Goal: Task Accomplishment & Management: Complete application form

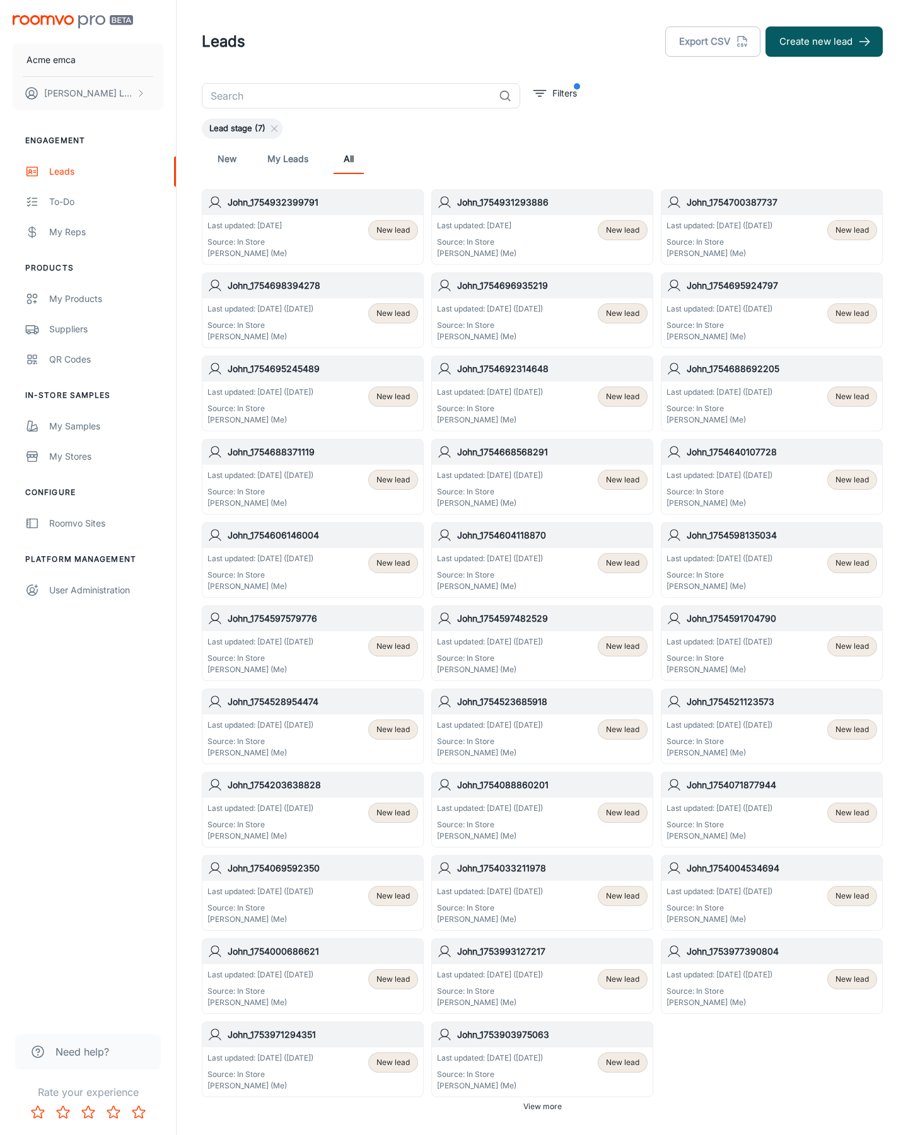
click at [824, 42] on button "Create new lead" at bounding box center [823, 41] width 117 height 30
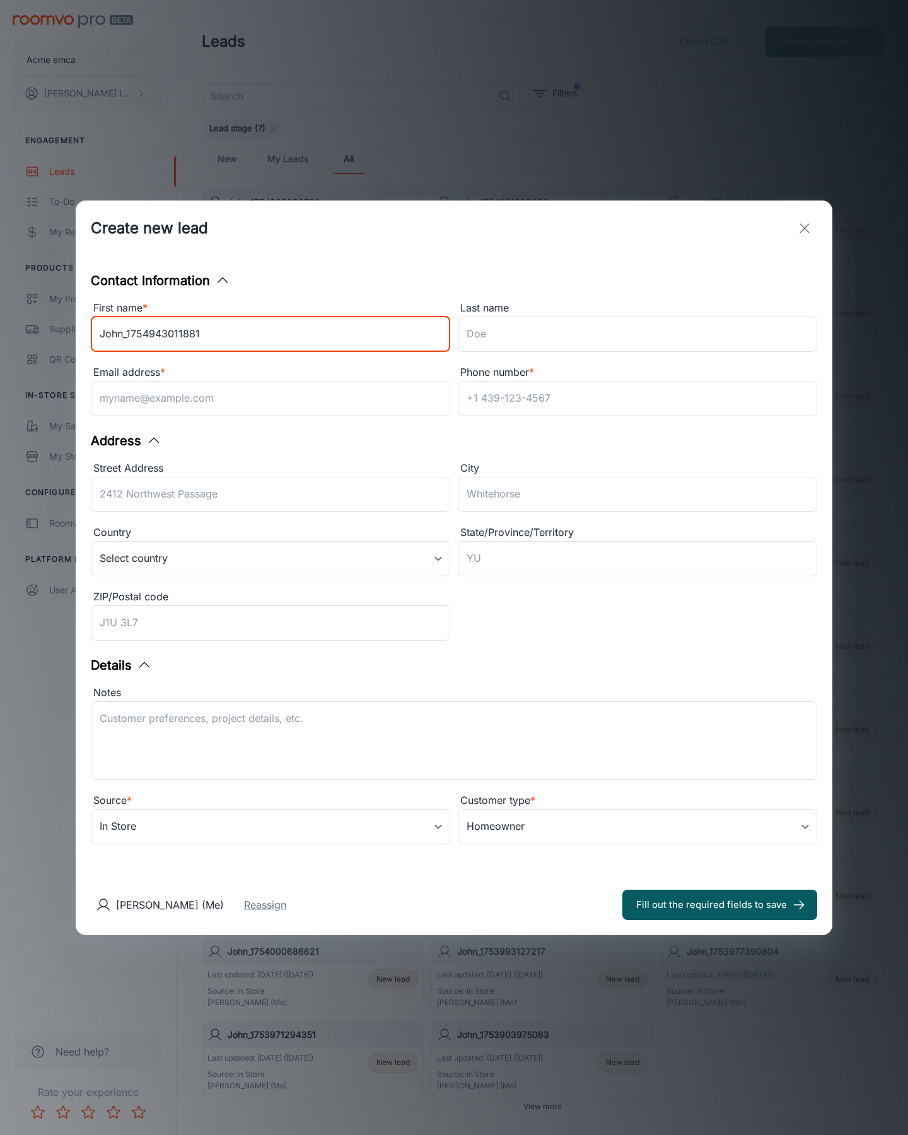
type input "John_1754943011881"
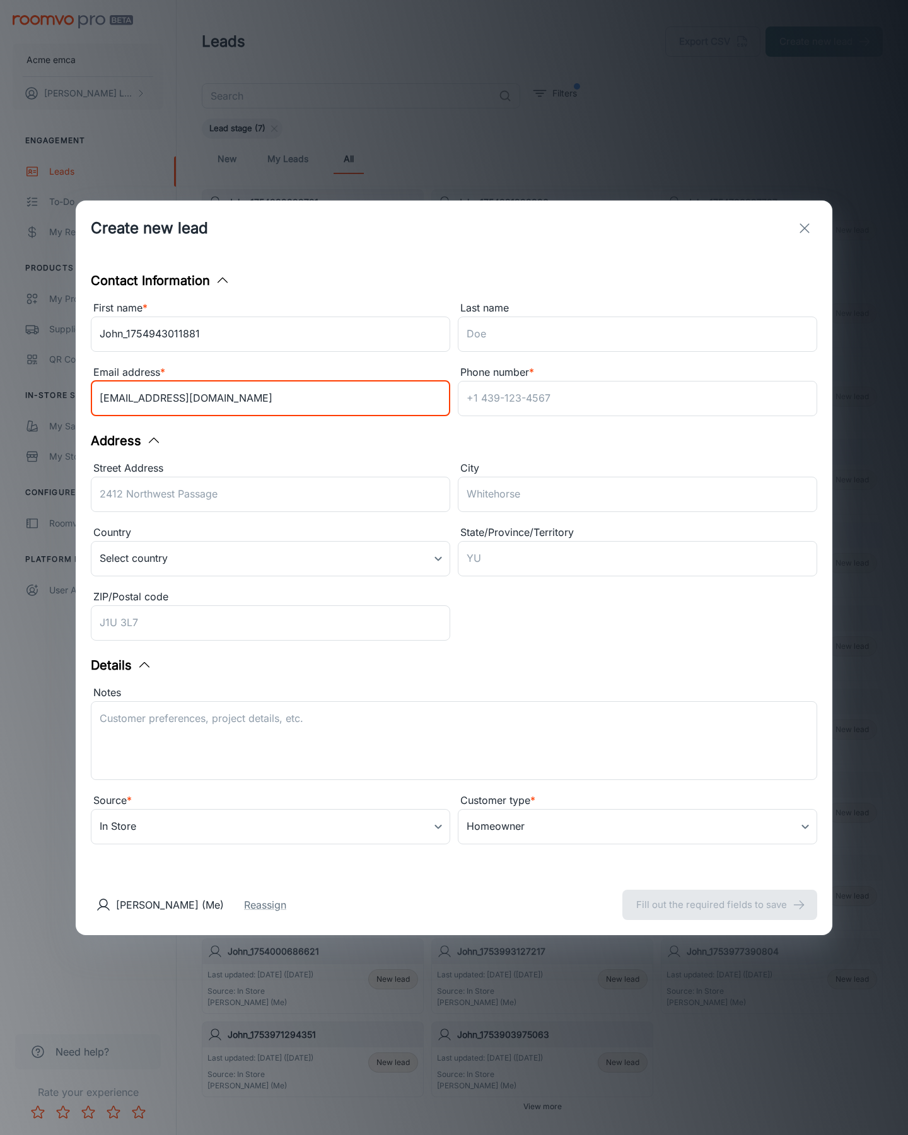
type input "[EMAIL_ADDRESS][DOMAIN_NAME]"
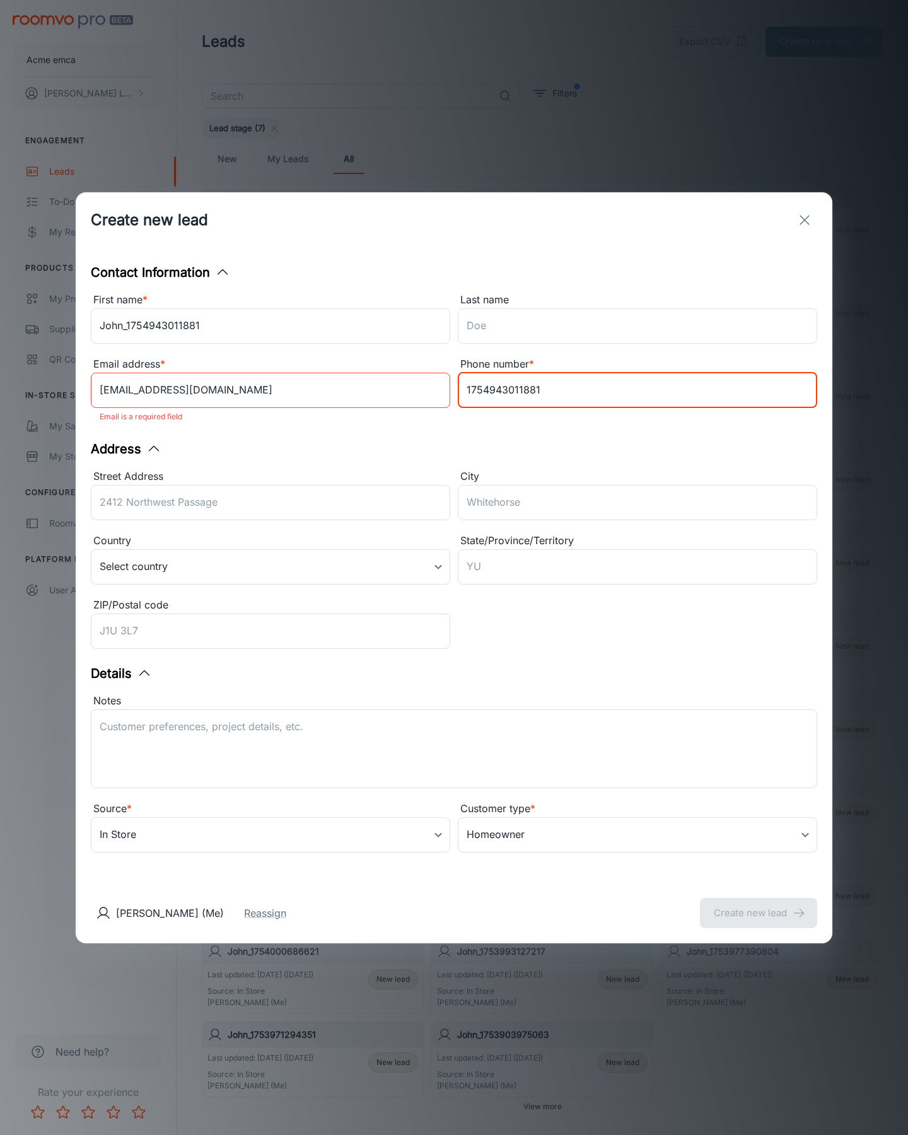
type input "1754943011881"
click at [758, 904] on button "Create new lead" at bounding box center [758, 913] width 117 height 30
